Goal: Task Accomplishment & Management: Manage account settings

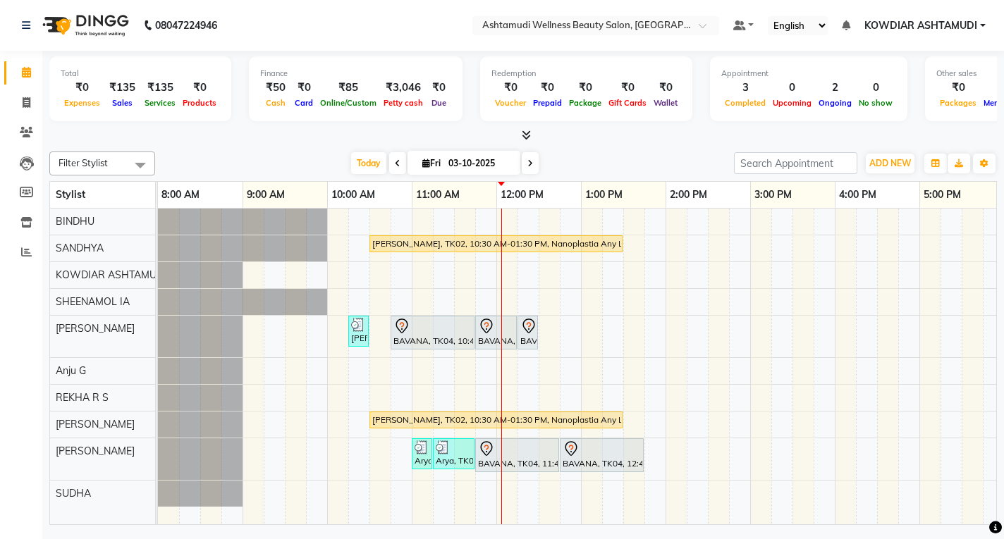
click at [331, 23] on nav "08047224946 Select Location × Ashtamudi Wellness Beauty Salon, Kowdiar Default …" at bounding box center [502, 25] width 1004 height 51
click at [359, 167] on span "Today" at bounding box center [368, 163] width 35 height 22
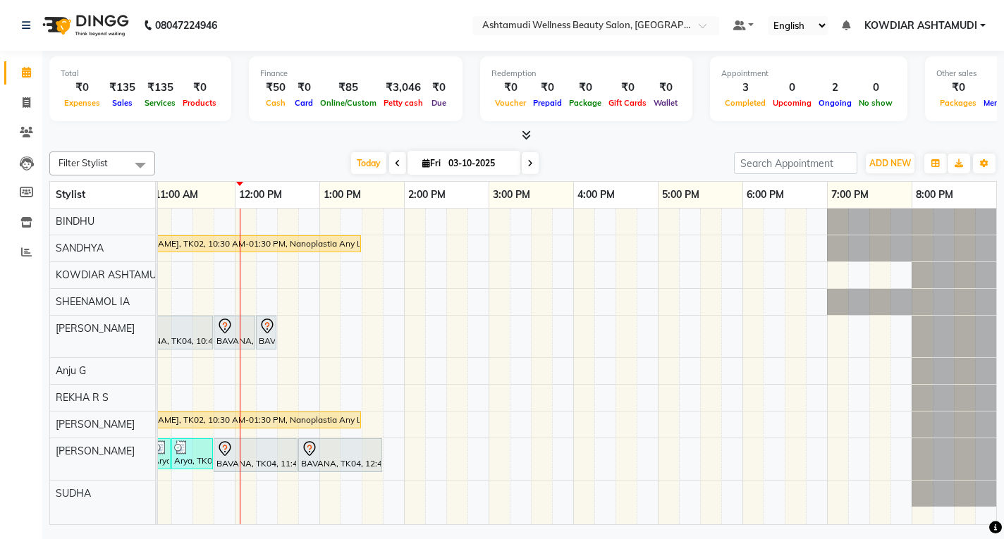
click at [347, 140] on div at bounding box center [522, 135] width 947 height 15
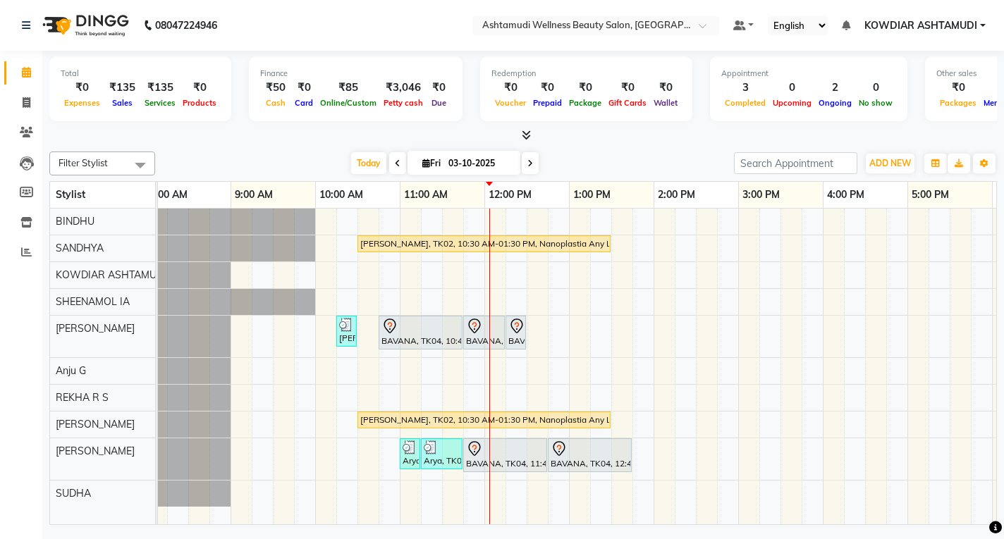
scroll to position [0, 0]
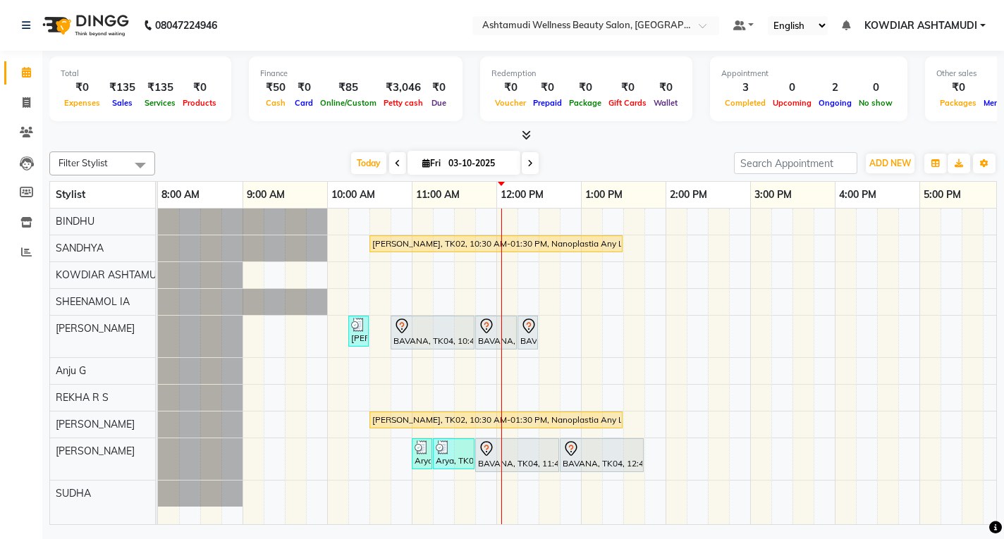
click at [327, 115] on div "Finance ₹50 Cash ₹0 Card ₹85 Online/Custom ₹3,046 [PERSON_NAME] cash ₹0 Due" at bounding box center [356, 88] width 214 height 65
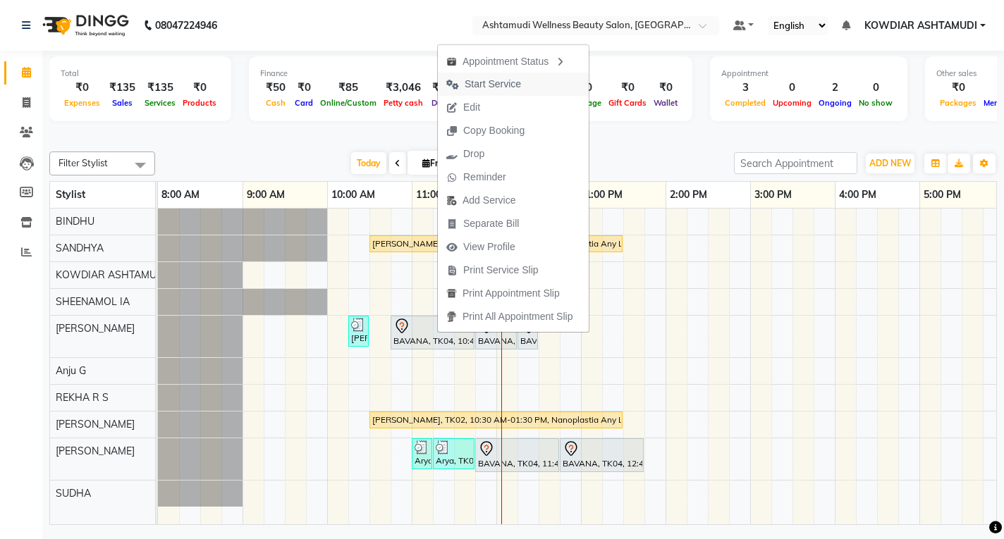
click at [481, 85] on span "Start Service" at bounding box center [492, 84] width 56 height 15
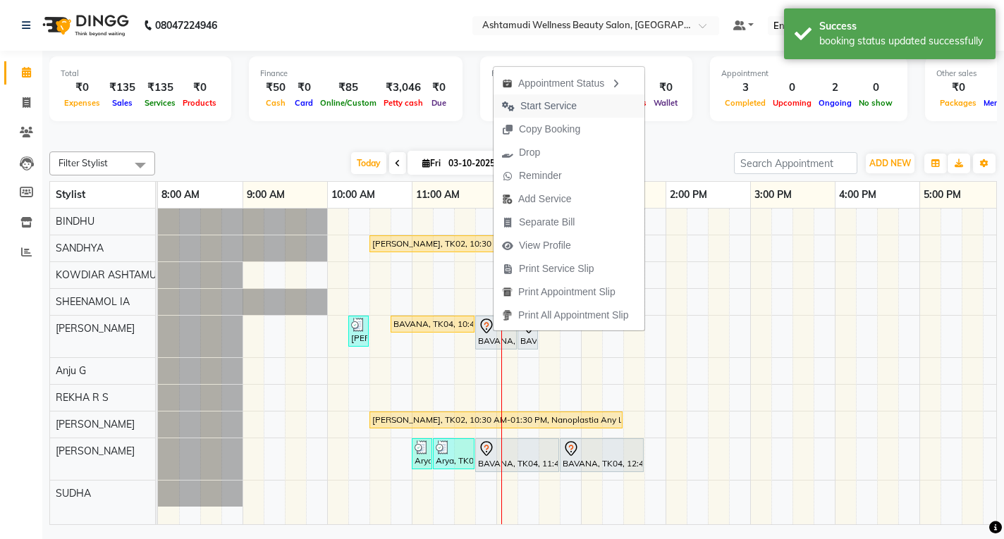
click at [534, 108] on span "Start Service" at bounding box center [548, 106] width 56 height 15
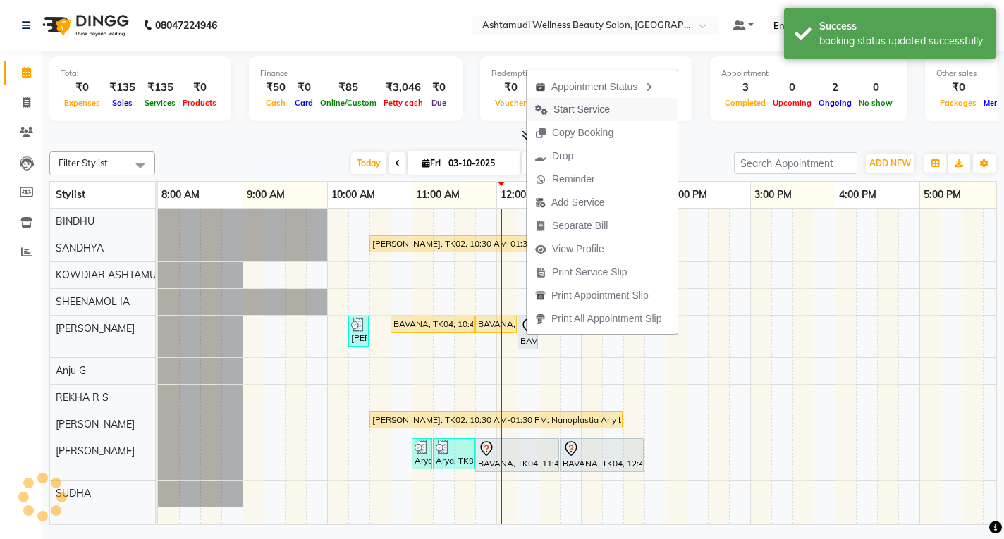
click at [569, 110] on span "Start Service" at bounding box center [581, 109] width 56 height 15
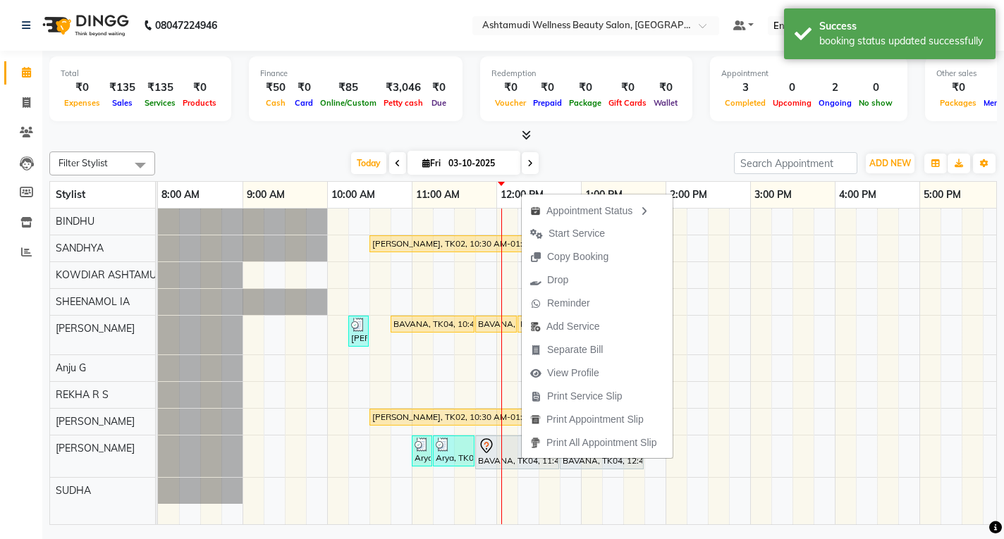
click at [598, 149] on div "Filter Stylist Select All BINDHU SANDHYA KOWDIAR ASHTAMUDI [GEOGRAPHIC_DATA] [G…" at bounding box center [522, 335] width 947 height 379
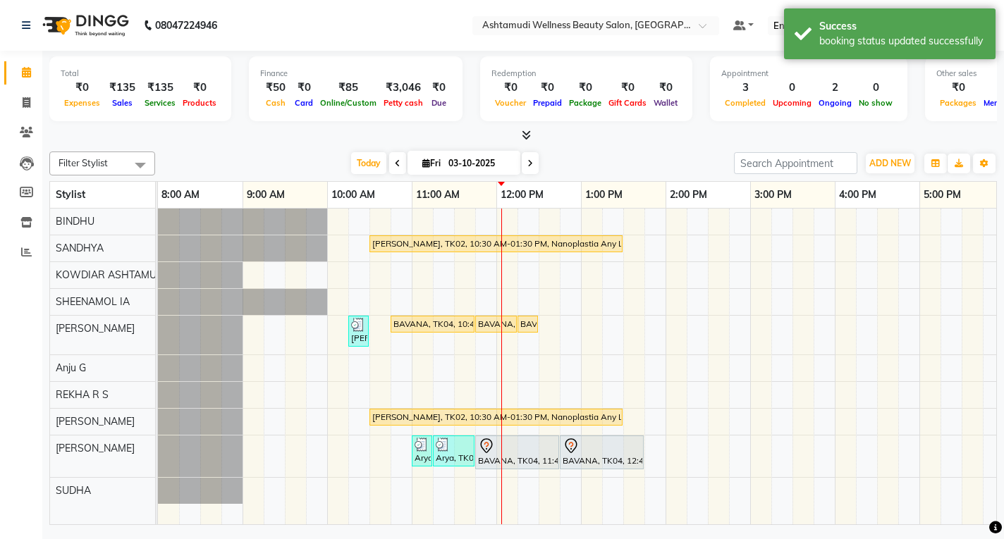
click at [396, 9] on nav "08047224946 Select Location × Ashtamudi Wellness Beauty Salon, Kowdiar Default …" at bounding box center [502, 25] width 1004 height 51
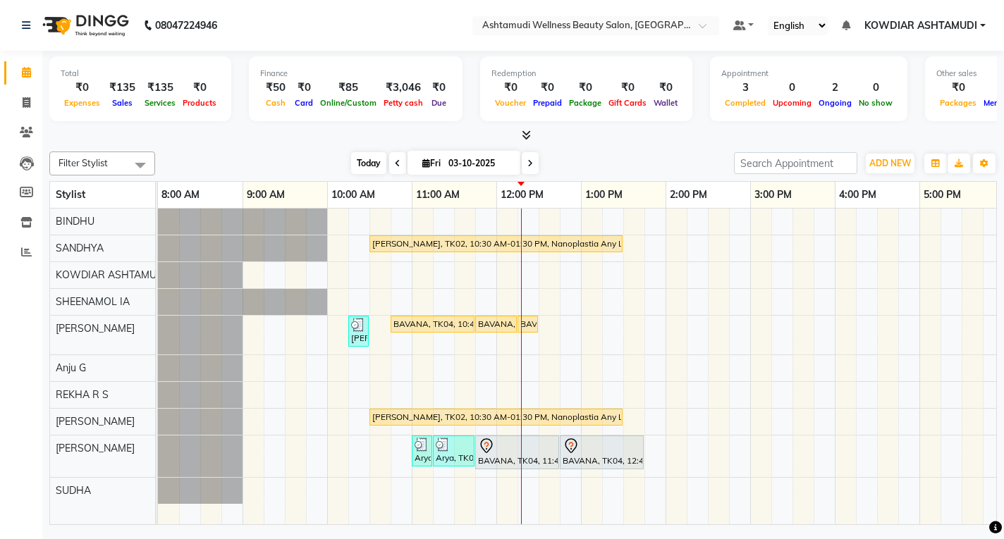
click at [351, 160] on span "Today" at bounding box center [368, 163] width 35 height 22
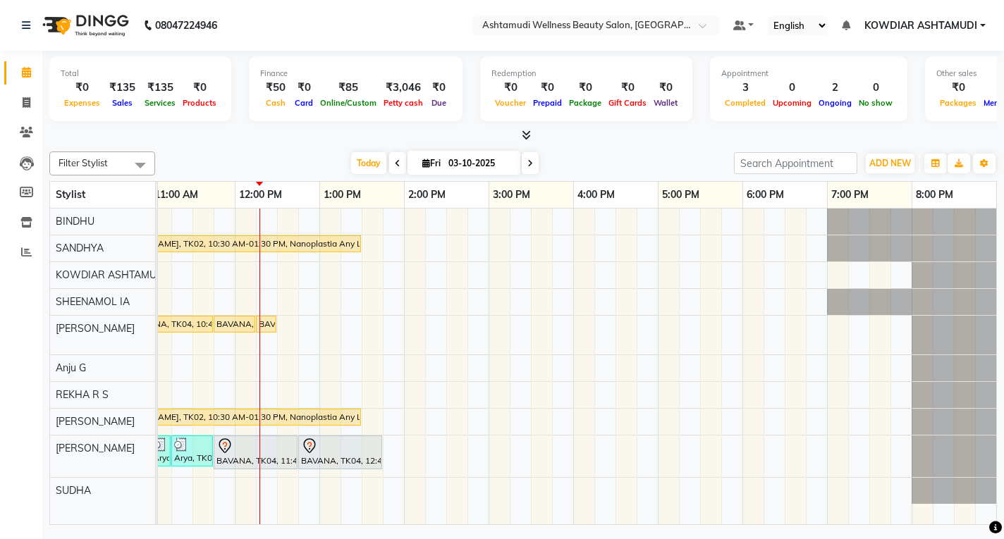
click at [265, 368] on div "[PERSON_NAME], TK02, 10:30 AM-01:30 PM, Nanoplastia Any Length Offer [PERSON_NA…" at bounding box center [445, 367] width 1099 height 316
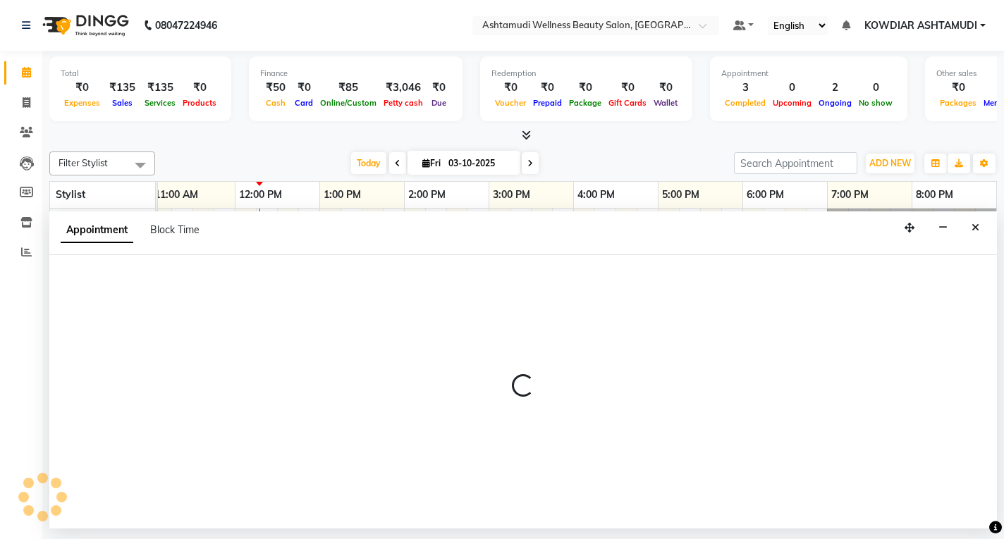
select select "87774"
select select "735"
select select "tentative"
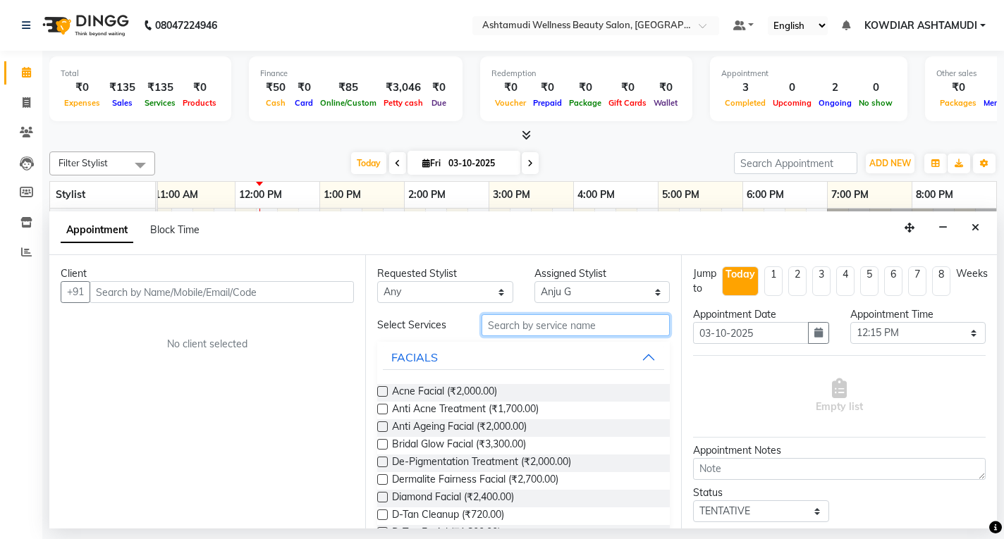
click at [528, 330] on input "text" at bounding box center [575, 325] width 188 height 22
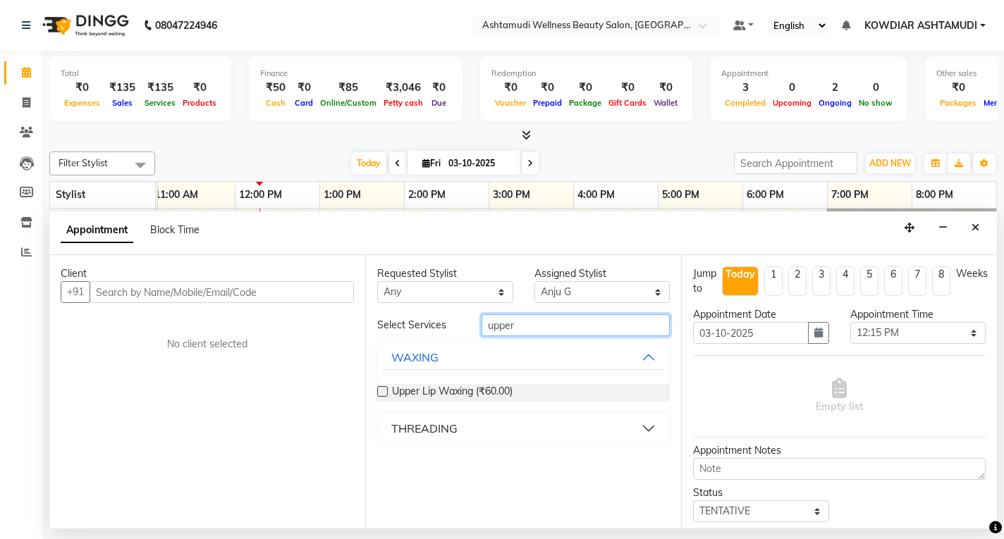
type input "upper"
click at [412, 435] on div "THREADING" at bounding box center [424, 428] width 66 height 17
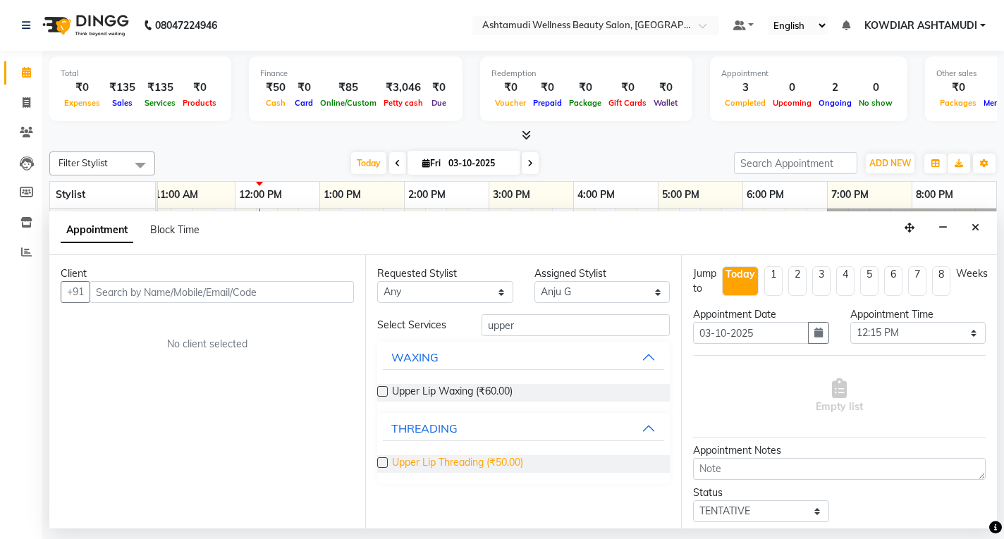
click at [443, 464] on span "Upper Lip Threading (₹50.00)" at bounding box center [457, 464] width 131 height 18
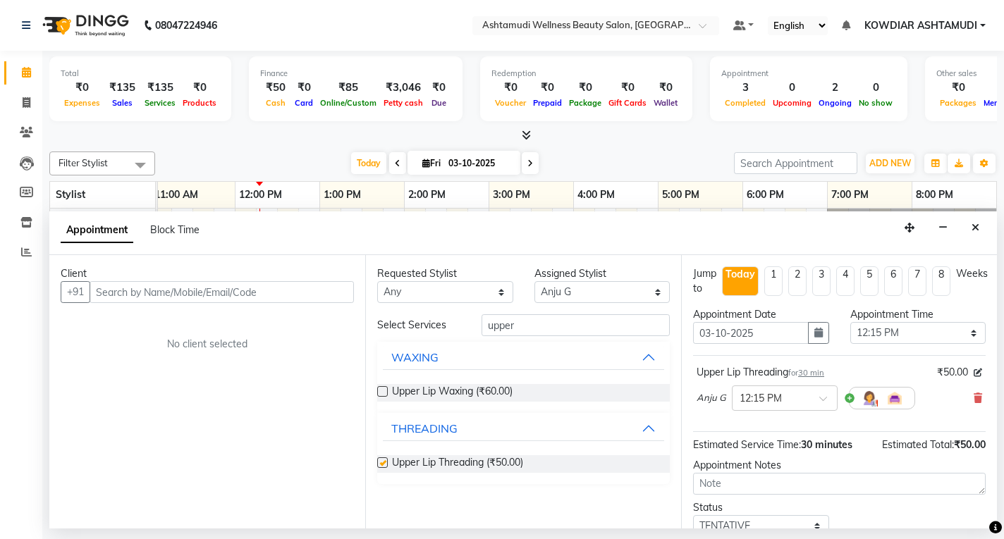
checkbox input "false"
drag, startPoint x: 524, startPoint y: 330, endPoint x: 141, endPoint y: 308, distance: 384.0
click at [141, 308] on div "Client +91 No client selected Requested Stylist Any [PERSON_NAME] [PERSON_NAME]…" at bounding box center [522, 391] width 947 height 273
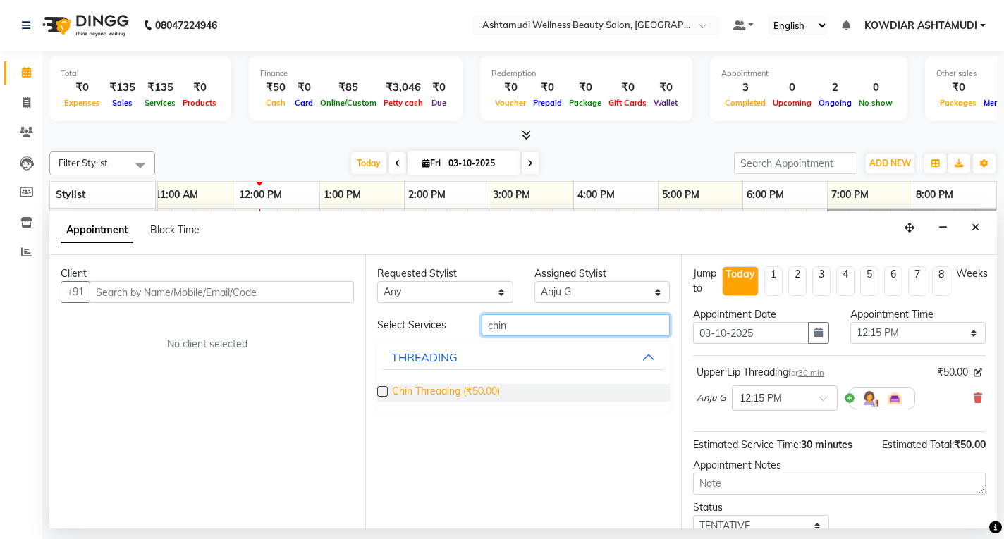
type input "chin"
click at [402, 393] on span "Chin Threading (₹50.00)" at bounding box center [446, 393] width 108 height 18
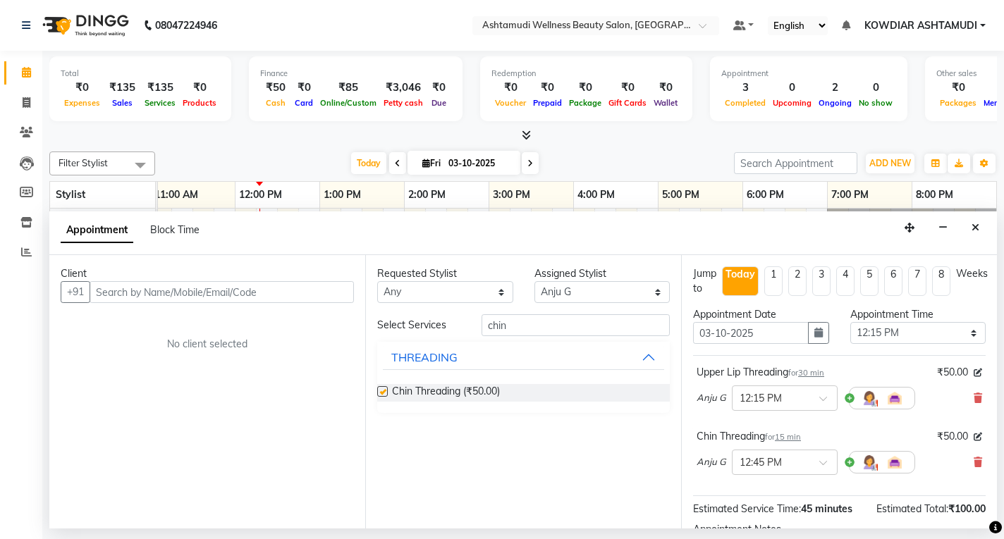
checkbox input "false"
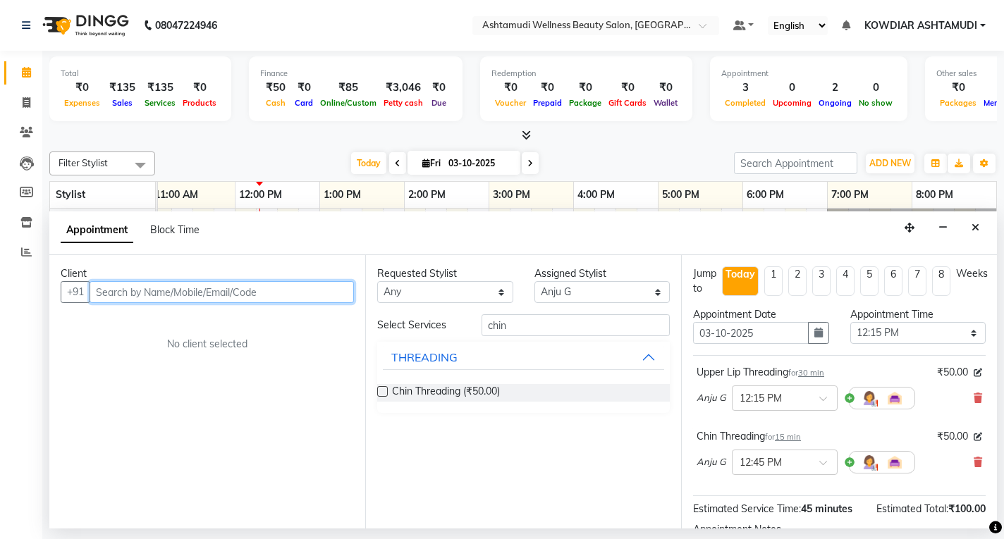
click at [159, 291] on input "text" at bounding box center [222, 292] width 264 height 22
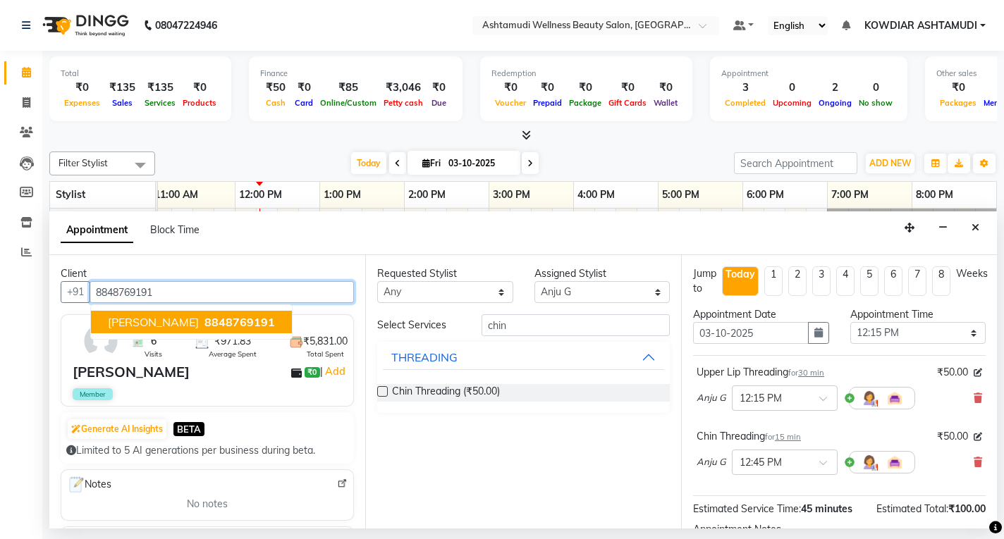
click at [232, 329] on button "[PERSON_NAME] 8848769191" at bounding box center [191, 322] width 201 height 23
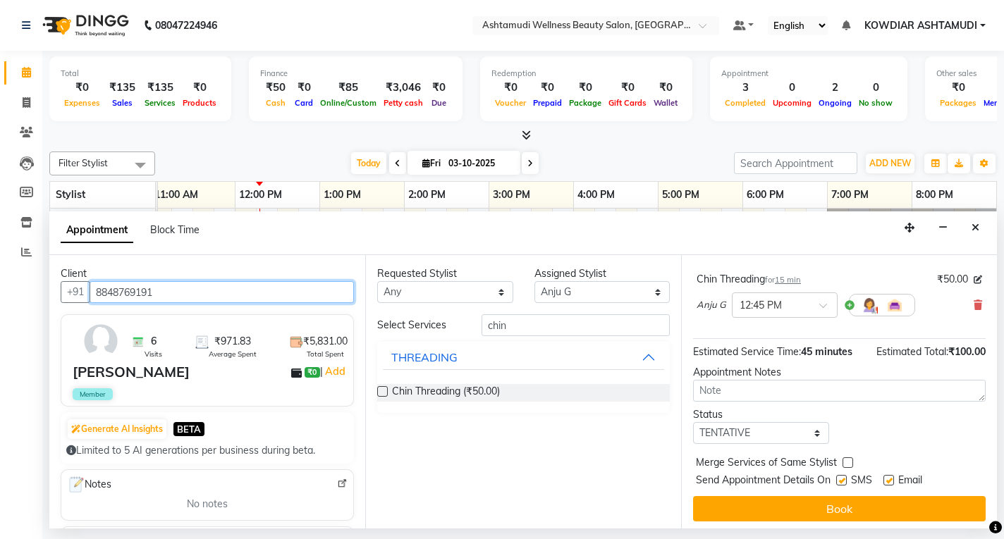
scroll to position [161, 0]
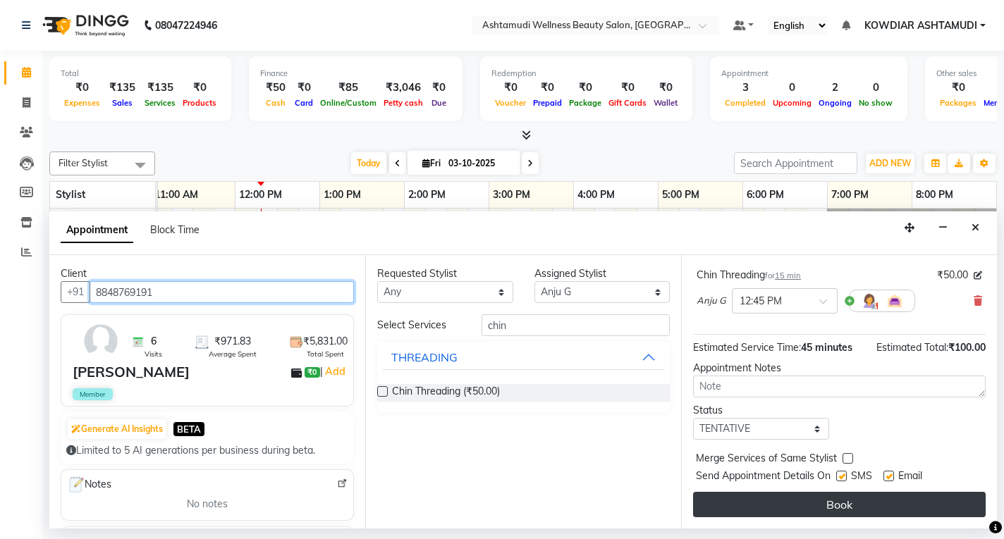
type input "8848769191"
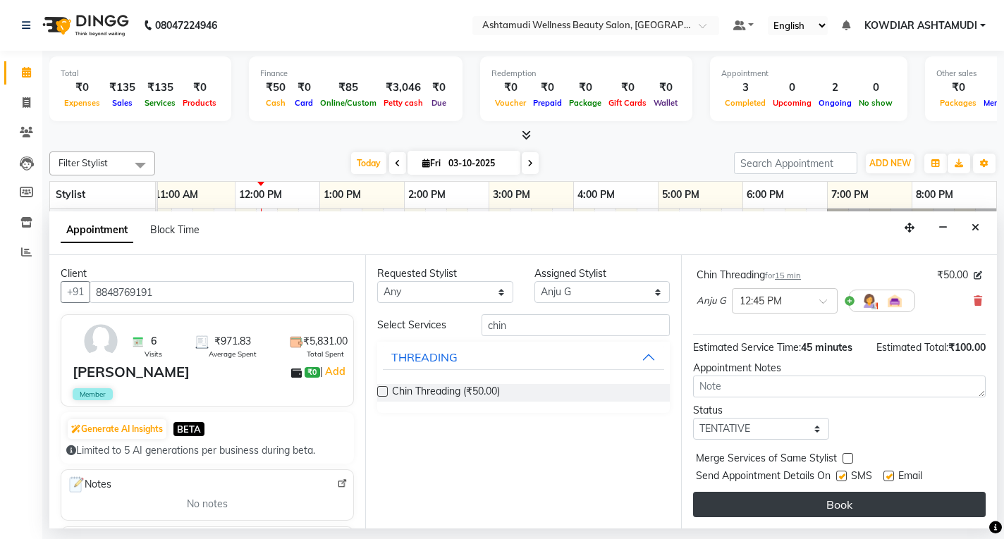
click at [809, 511] on button "Book" at bounding box center [839, 504] width 292 height 25
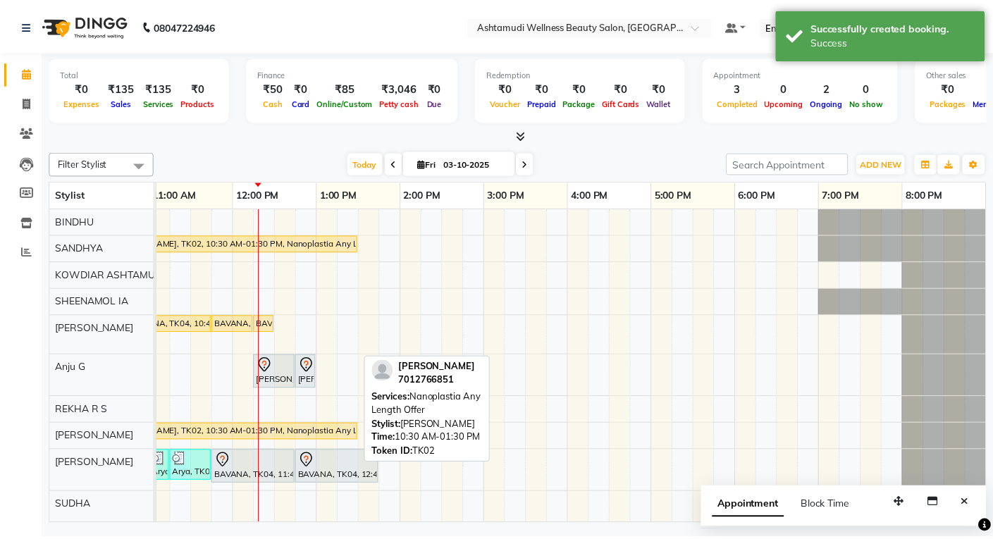
scroll to position [6, 0]
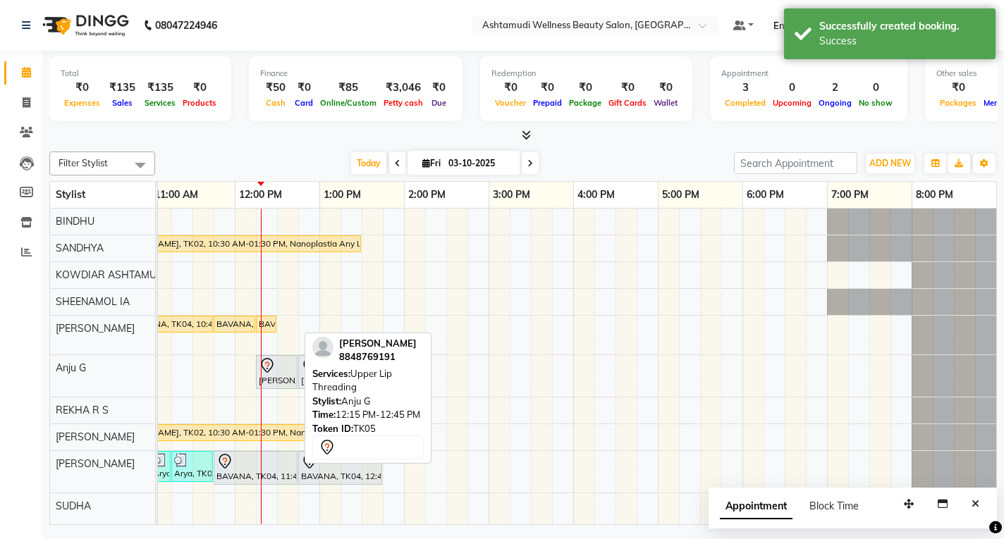
click at [279, 363] on div at bounding box center [277, 365] width 36 height 17
click at [280, 363] on div at bounding box center [277, 365] width 36 height 17
select select "7"
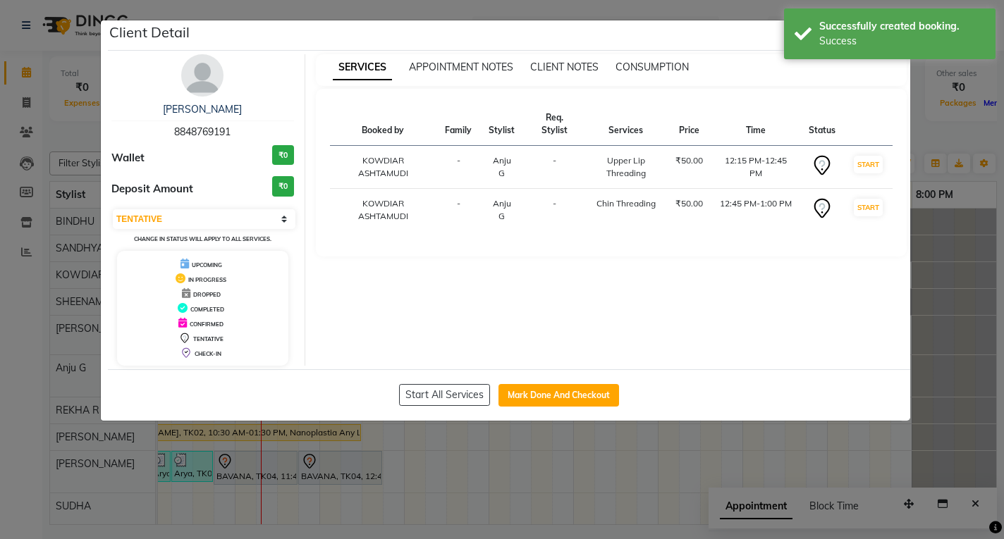
click at [580, 375] on div "Start All Services Mark Done And Checkout" at bounding box center [509, 394] width 802 height 51
click at [579, 397] on button "Mark Done And Checkout" at bounding box center [558, 395] width 121 height 23
select select "service"
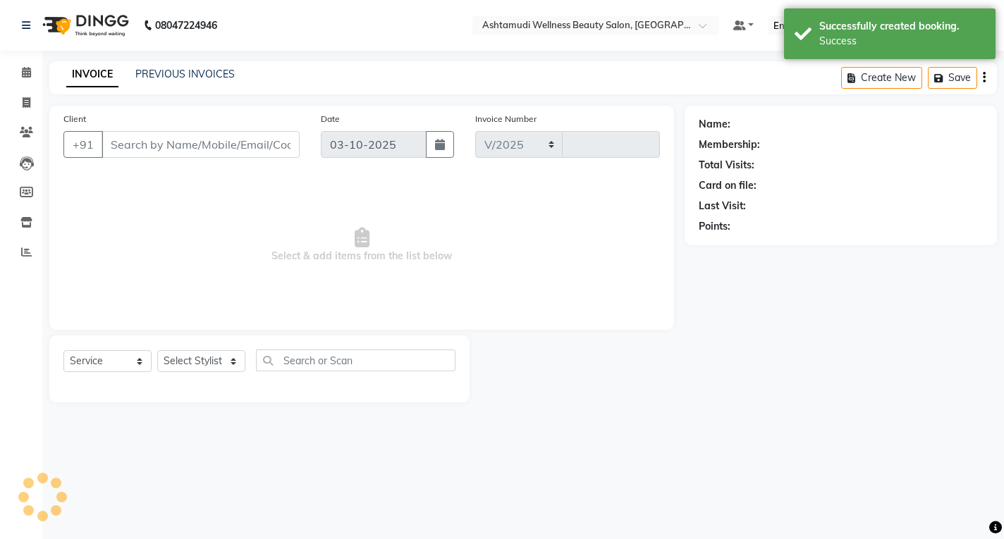
select select "4668"
type input "2575"
type input "8848769191"
select select "87774"
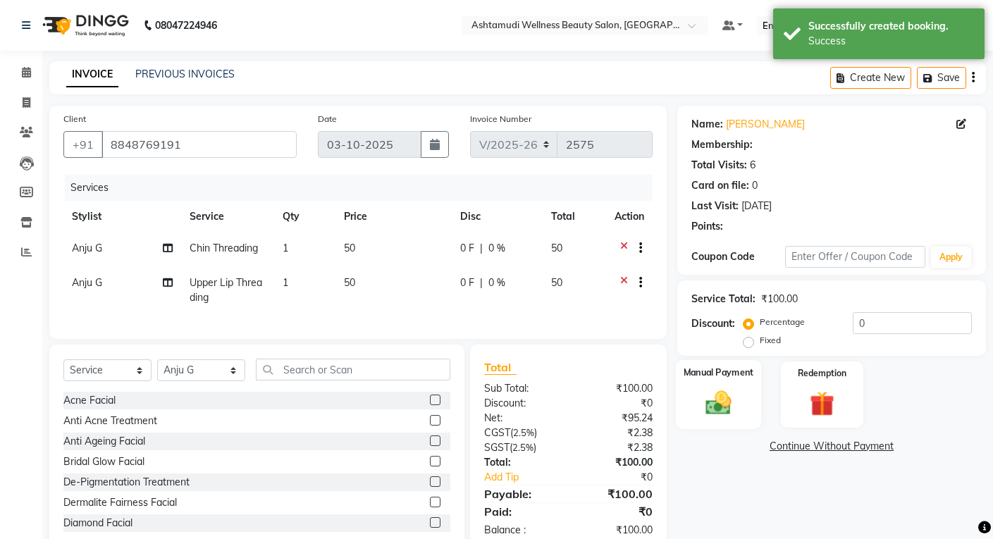
select select "2: Object"
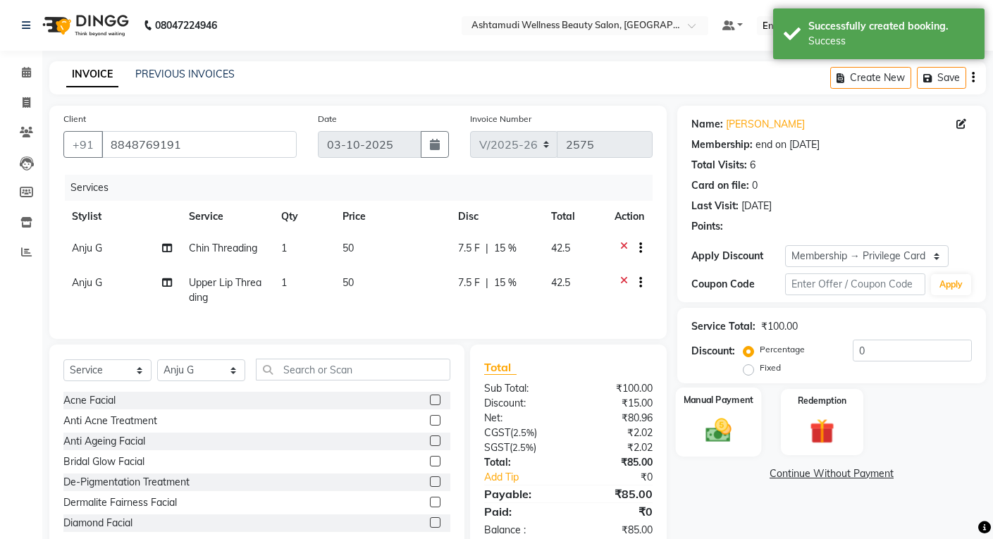
type input "15"
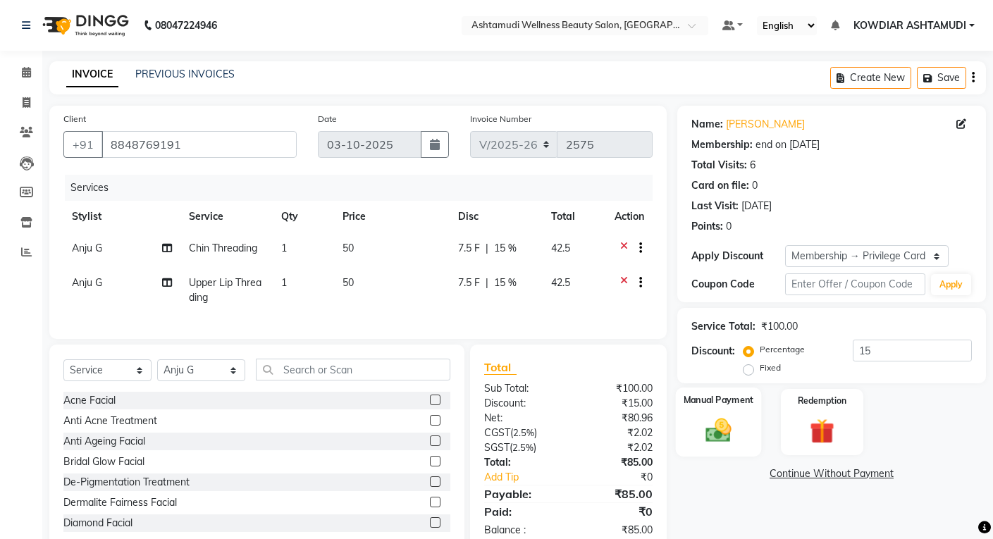
click at [728, 419] on img at bounding box center [718, 430] width 42 height 30
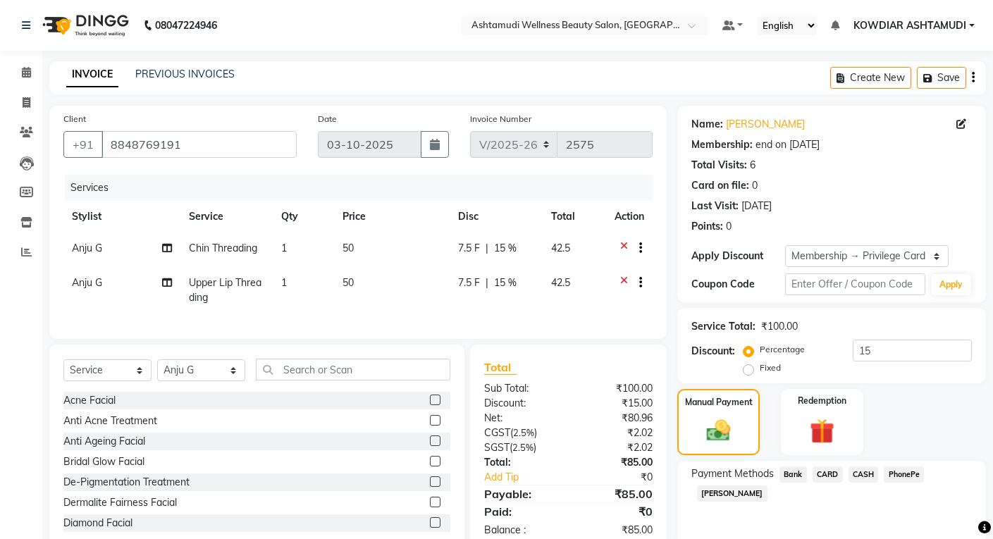
click at [900, 476] on span "PhonePe" at bounding box center [904, 475] width 40 height 16
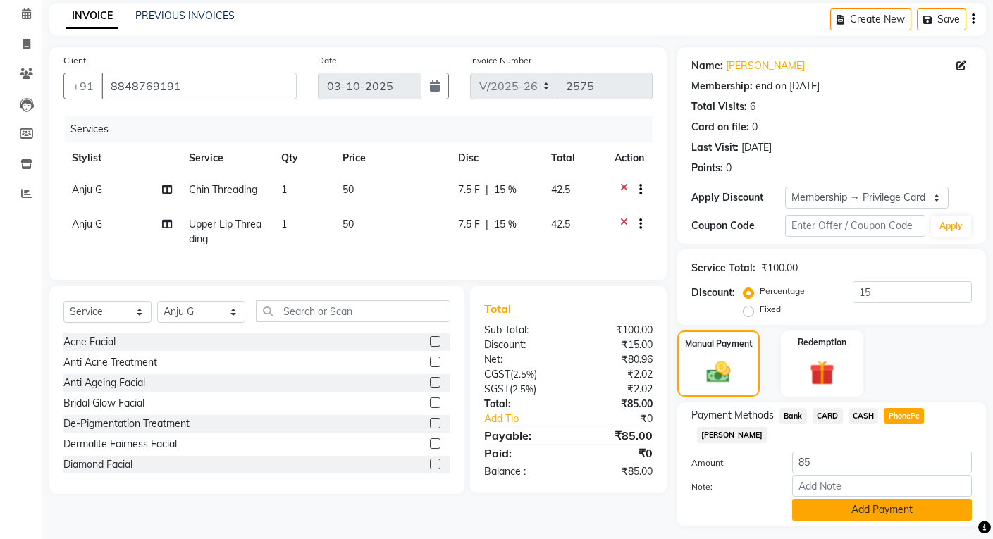
scroll to position [70, 0]
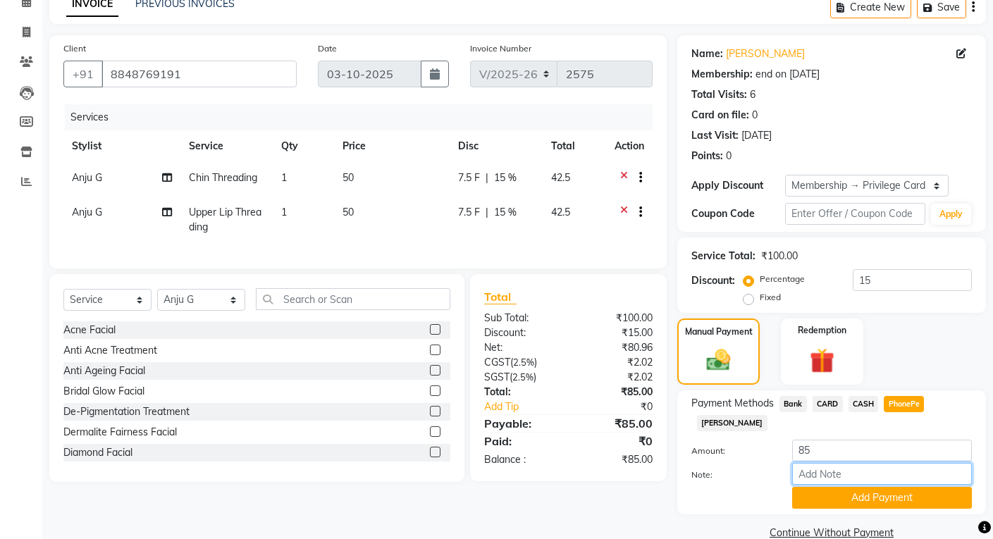
click at [863, 463] on input "Note:" at bounding box center [882, 474] width 180 height 22
type input "[PERSON_NAME]"
click at [838, 487] on button "Add Payment" at bounding box center [882, 498] width 180 height 22
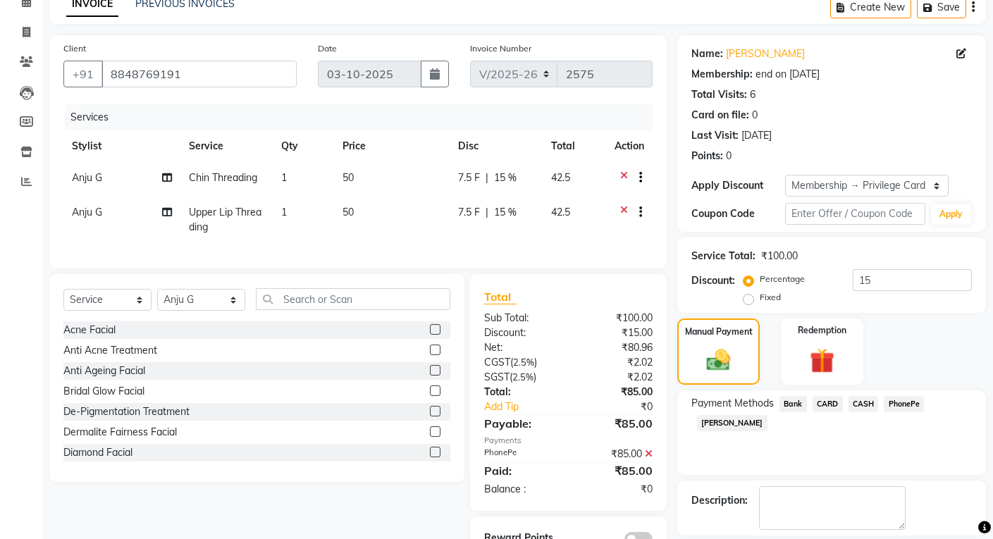
click at [652, 459] on icon at bounding box center [649, 454] width 8 height 10
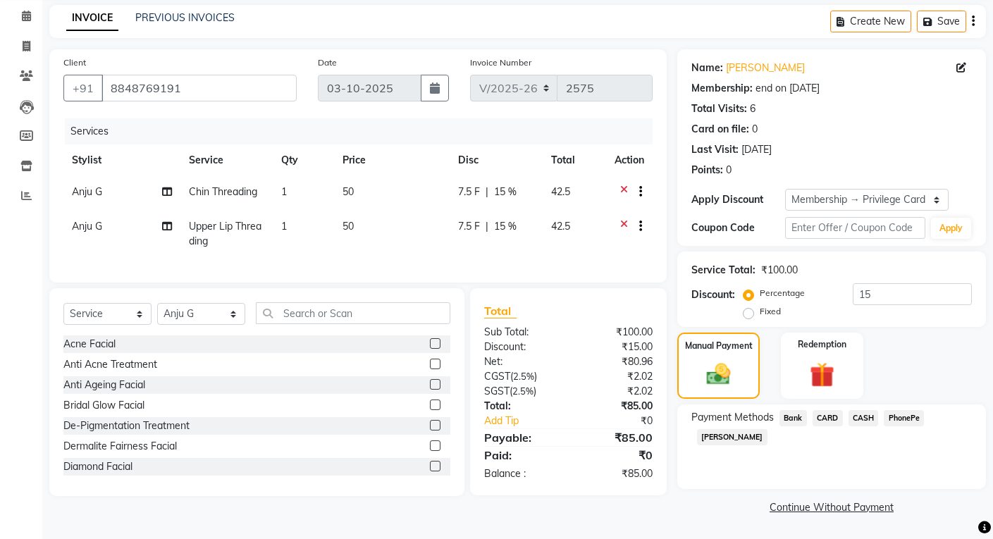
click at [832, 419] on span "CARD" at bounding box center [828, 418] width 30 height 16
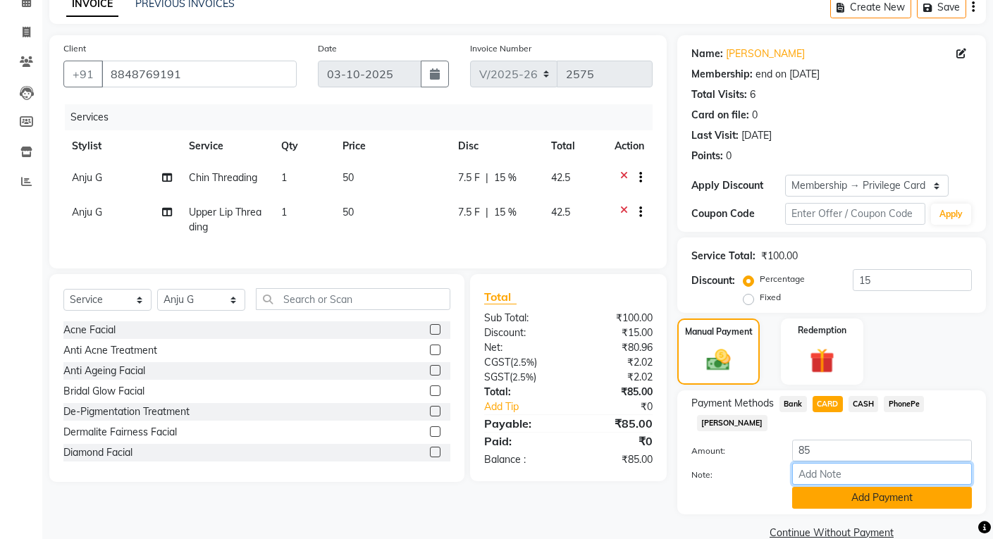
drag, startPoint x: 827, startPoint y: 457, endPoint x: 856, endPoint y: 471, distance: 31.8
click at [827, 463] on input "Note:" at bounding box center [882, 474] width 180 height 22
type input "[PERSON_NAME]"
click at [857, 487] on button "Add Payment" at bounding box center [882, 498] width 180 height 22
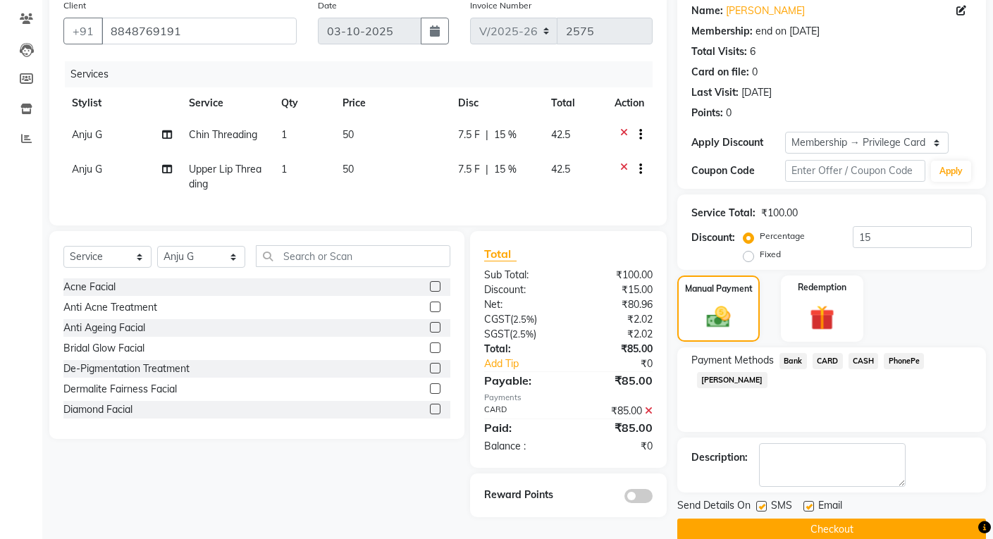
scroll to position [136, 0]
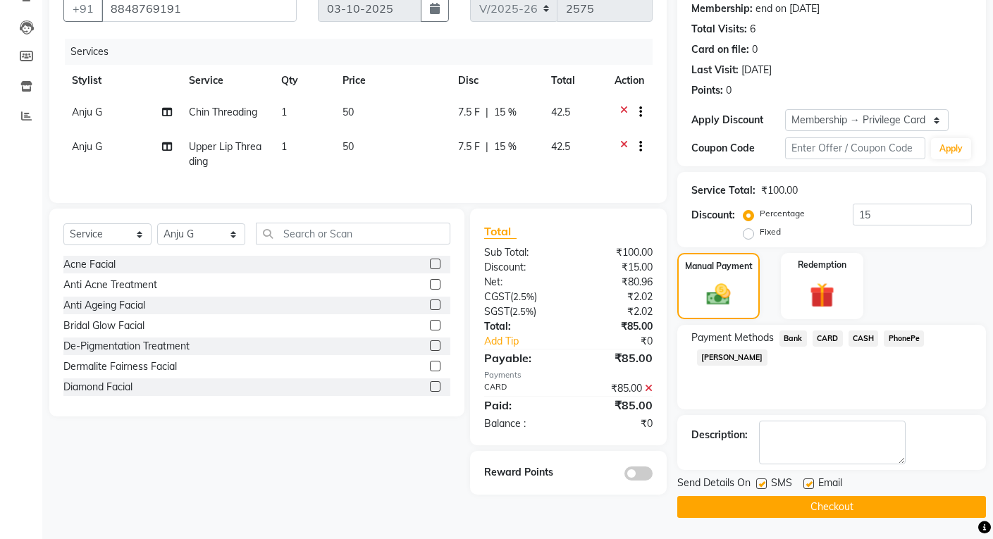
click at [760, 485] on label at bounding box center [761, 484] width 11 height 11
click at [760, 485] on input "checkbox" at bounding box center [760, 484] width 9 height 9
checkbox input "false"
click at [813, 486] on label at bounding box center [808, 484] width 11 height 11
click at [813, 486] on input "checkbox" at bounding box center [807, 484] width 9 height 9
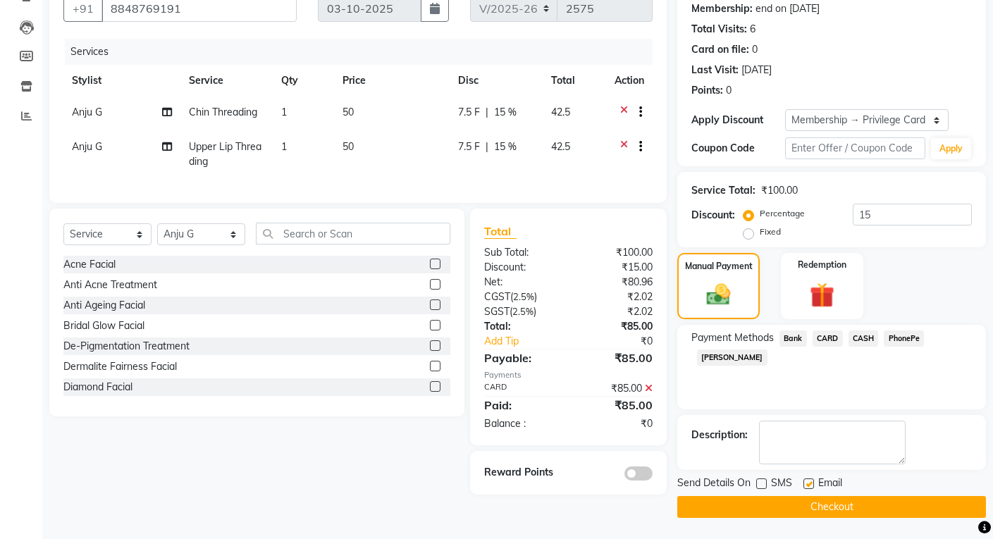
checkbox input "false"
click at [811, 505] on button "Checkout" at bounding box center [831, 507] width 309 height 22
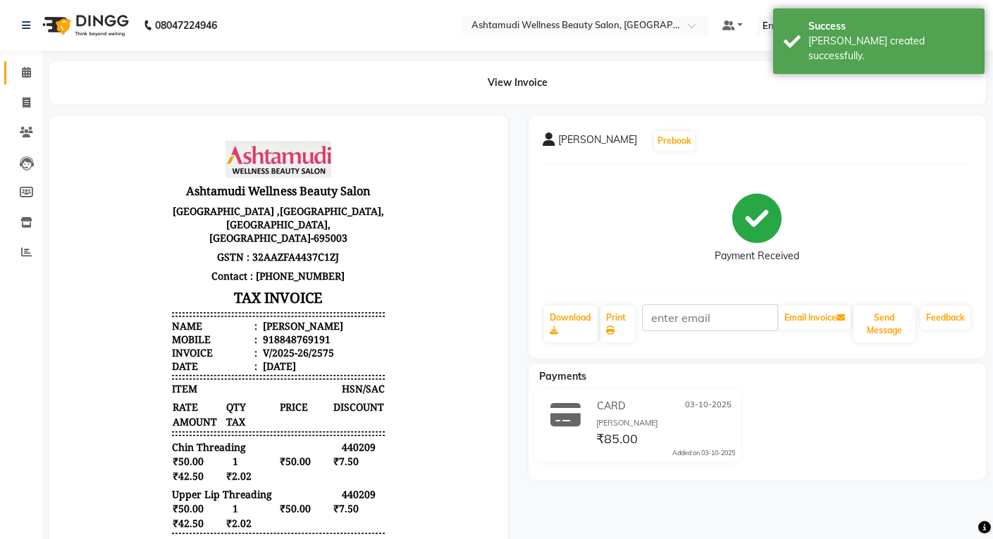
click at [27, 77] on icon at bounding box center [26, 72] width 9 height 11
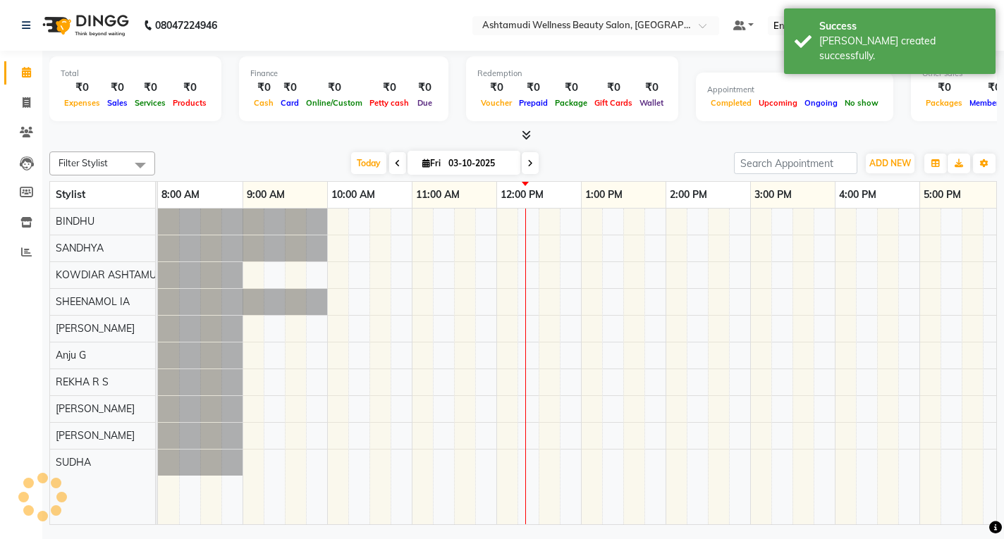
scroll to position [0, 261]
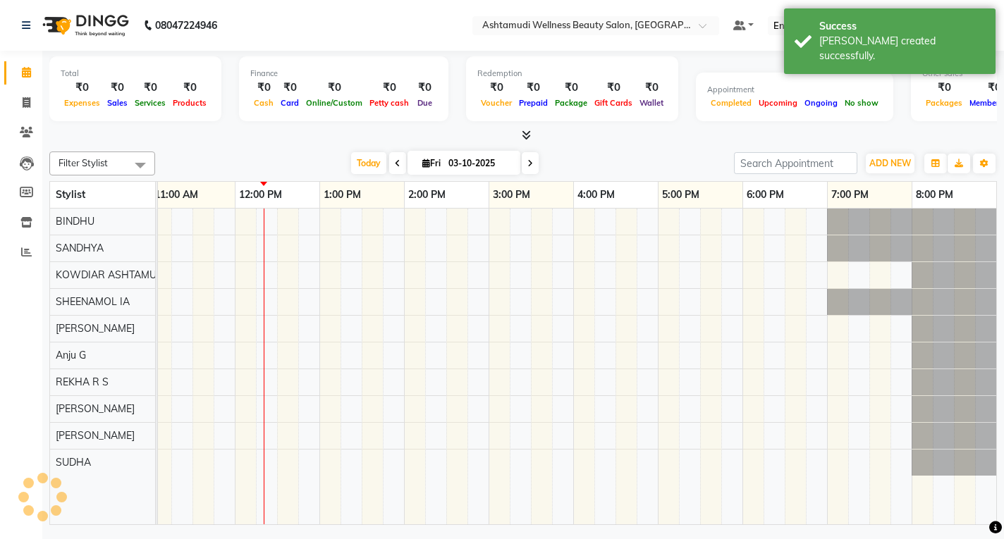
click at [295, 37] on nav "08047224946 Select Location × Ashtamudi Wellness Beauty Salon, Kowdiar Default …" at bounding box center [502, 25] width 1004 height 51
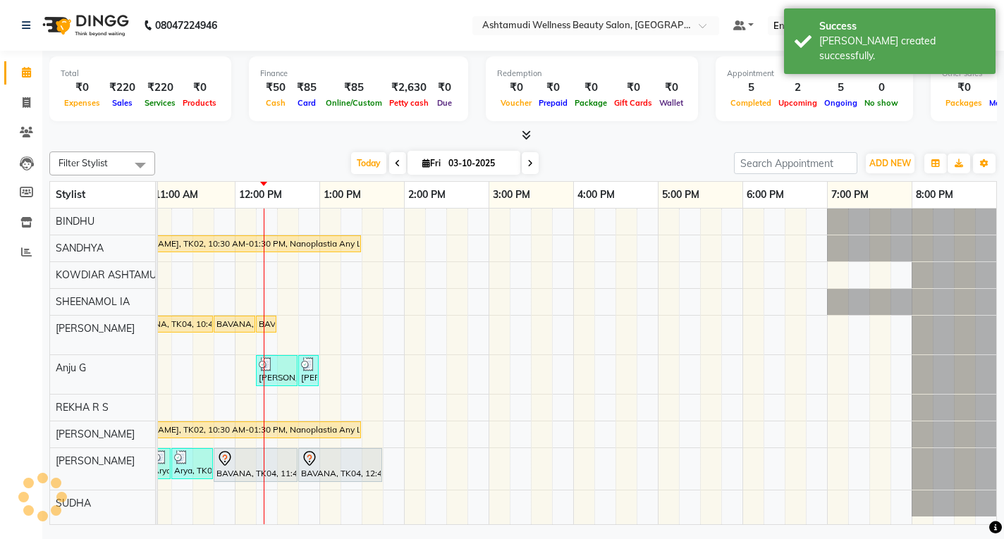
scroll to position [0, 0]
